Goal: Find specific page/section

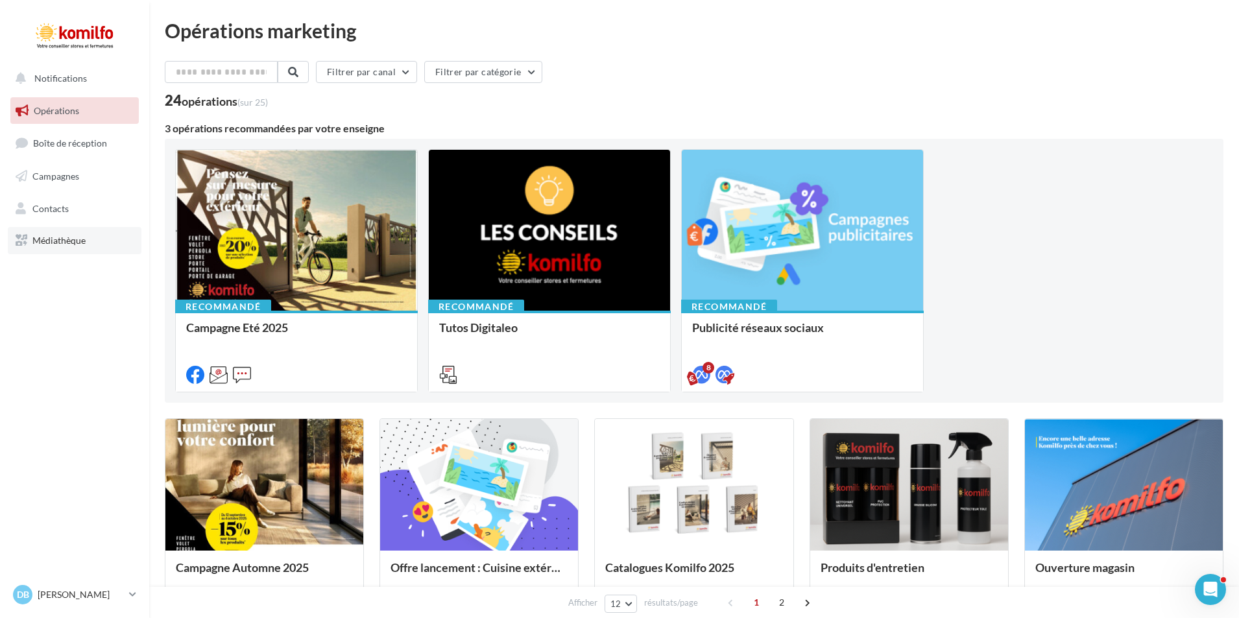
click at [51, 245] on span "Médiathèque" at bounding box center [58, 240] width 53 height 11
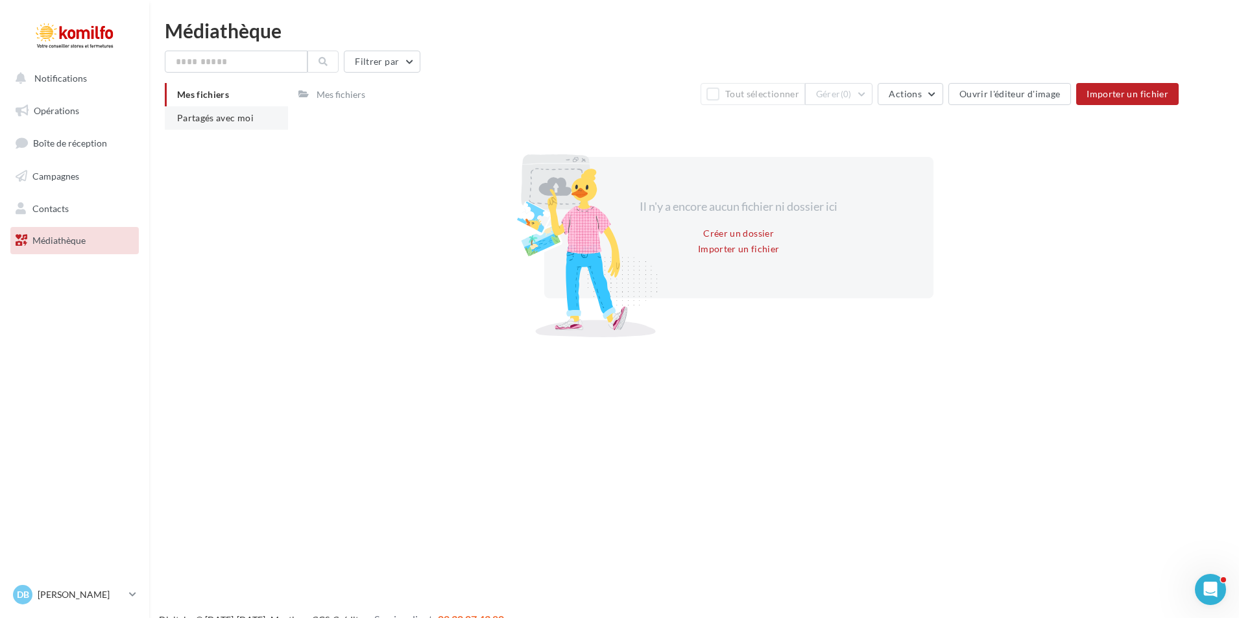
click at [239, 122] on span "Partagés avec moi" at bounding box center [215, 117] width 77 height 11
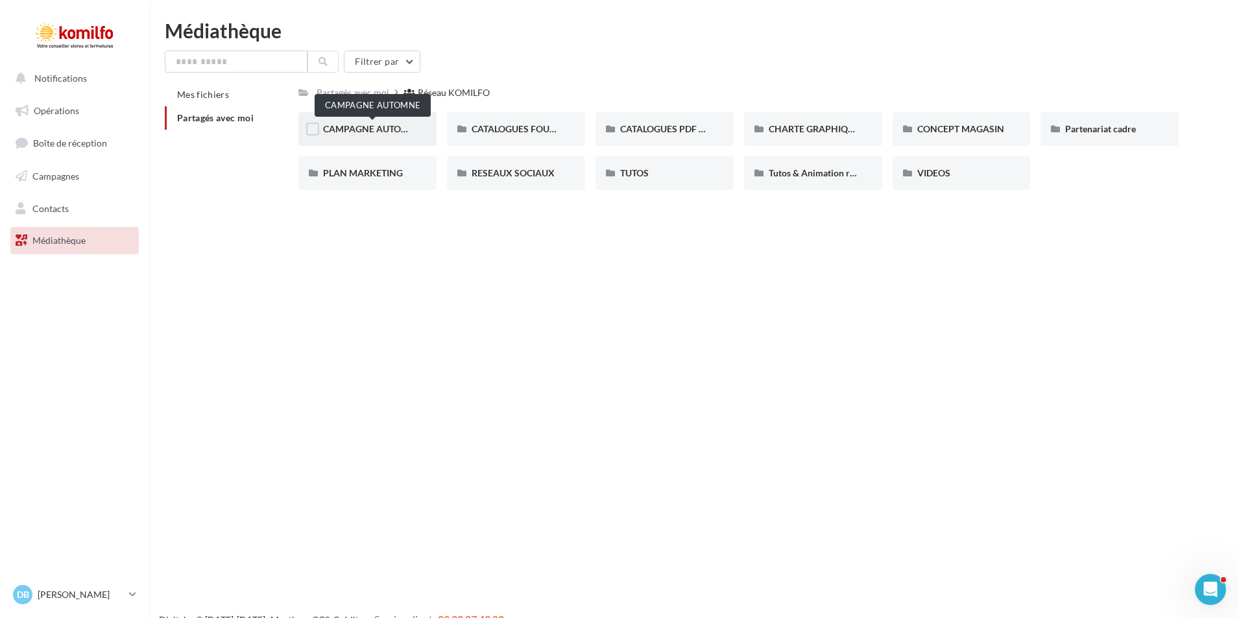
click at [405, 128] on span "CAMPAGNE AUTOMNE" at bounding box center [372, 128] width 99 height 11
